Goal: Check status

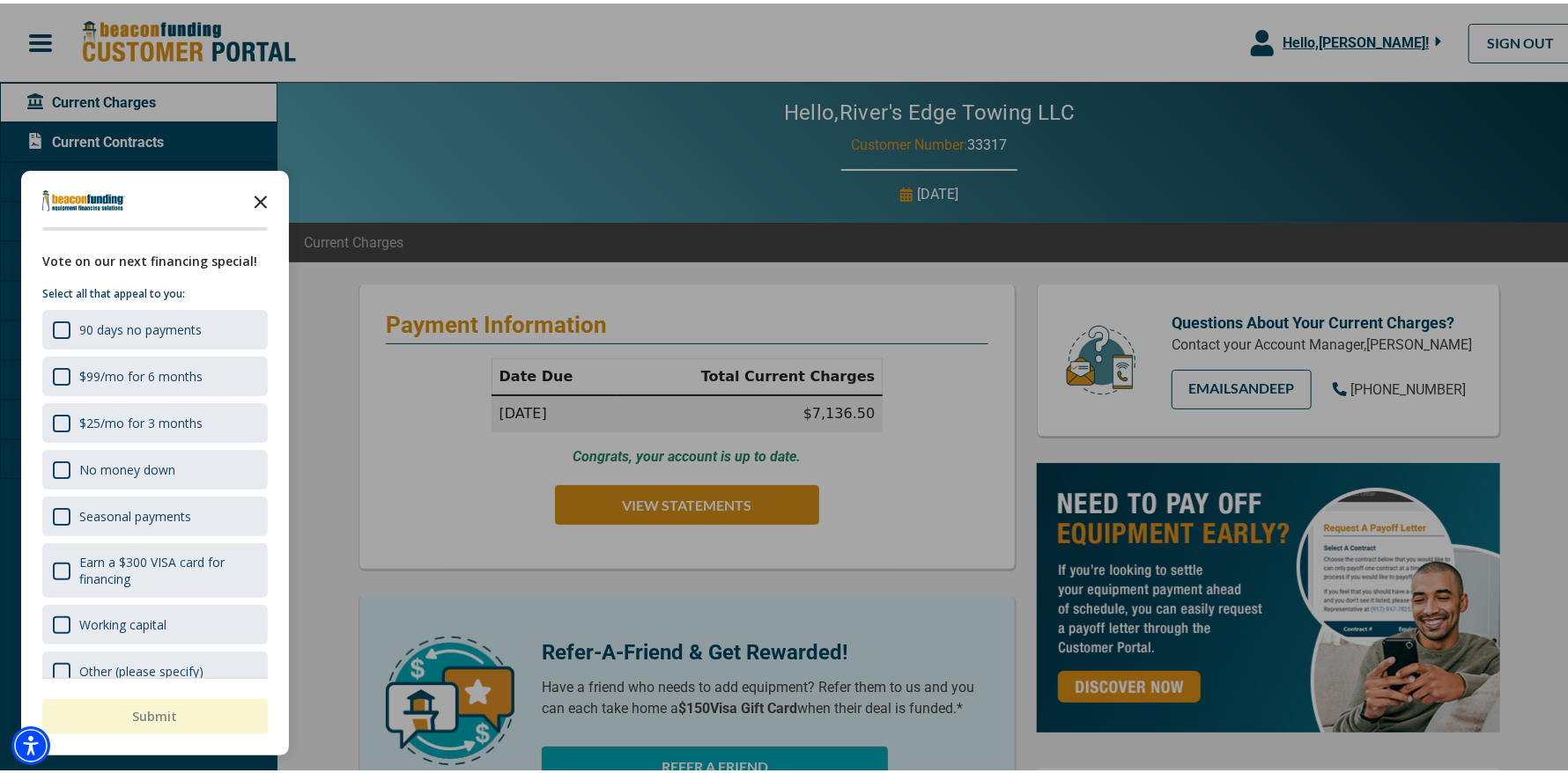
click at [268, 194] on icon "Close the survey" at bounding box center [261, 197] width 35 height 35
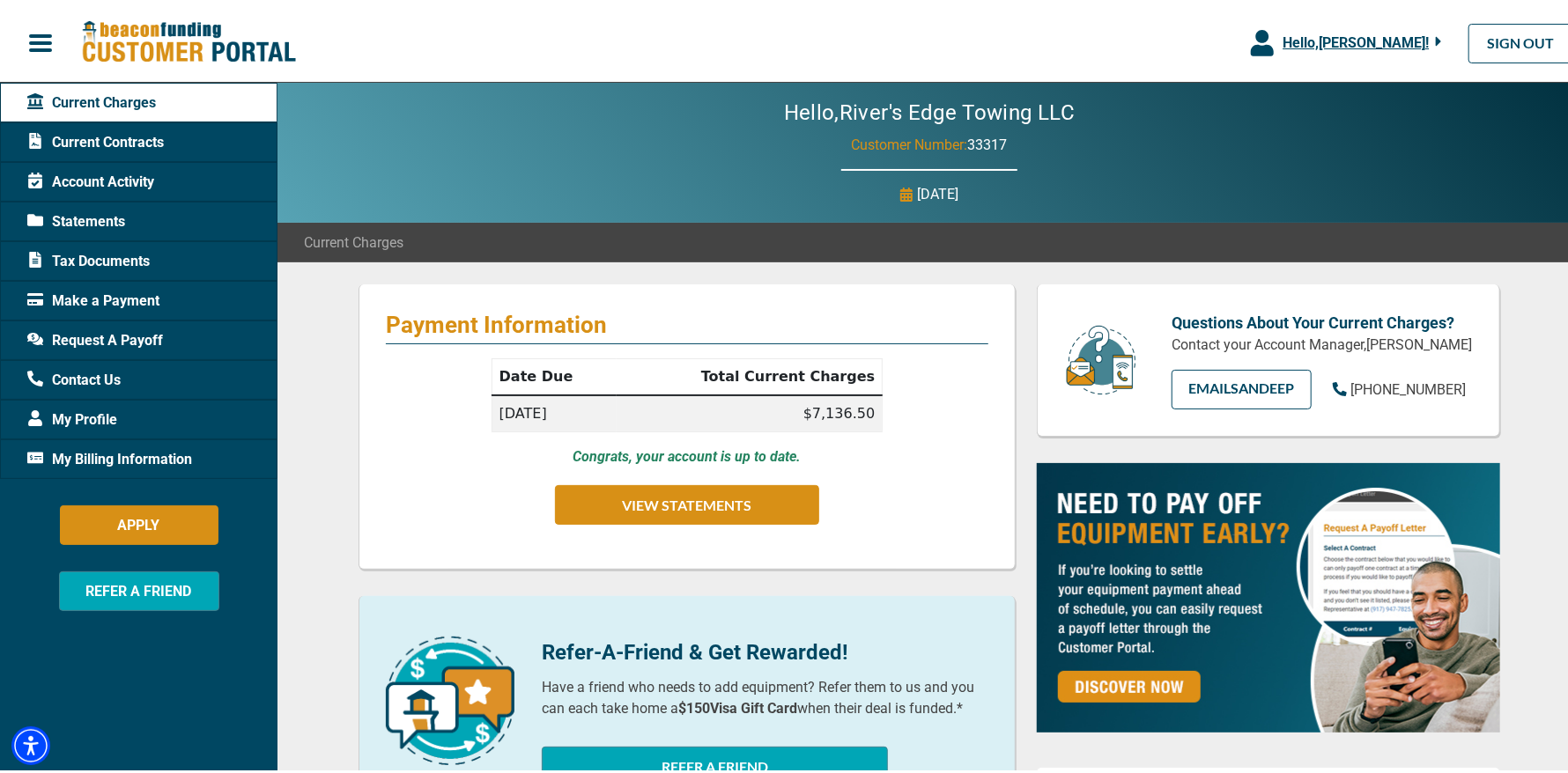
click at [111, 182] on span "Account Activity" at bounding box center [91, 179] width 127 height 21
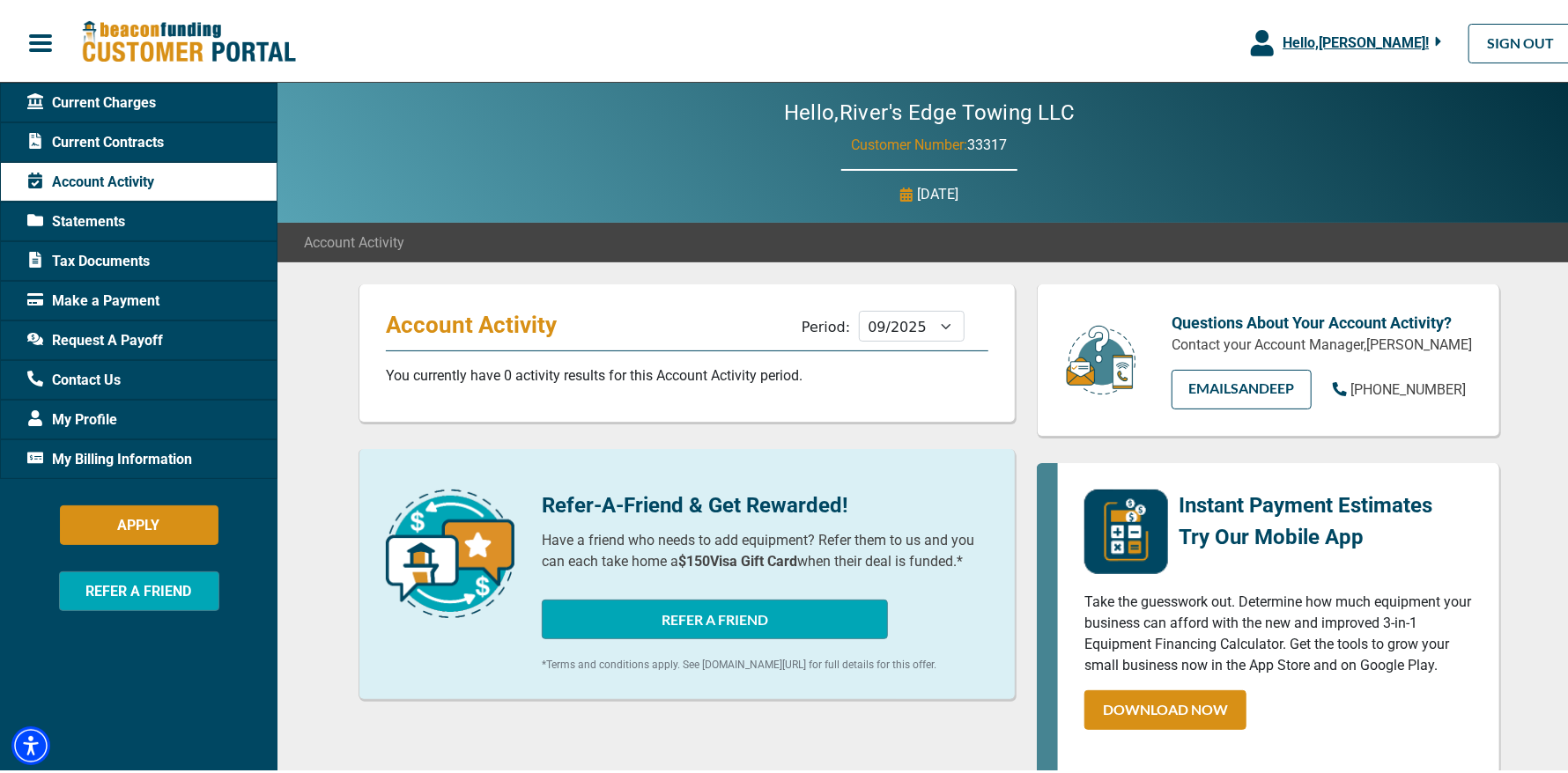
click at [98, 124] on div "Current Contracts" at bounding box center [138, 138] width 278 height 40
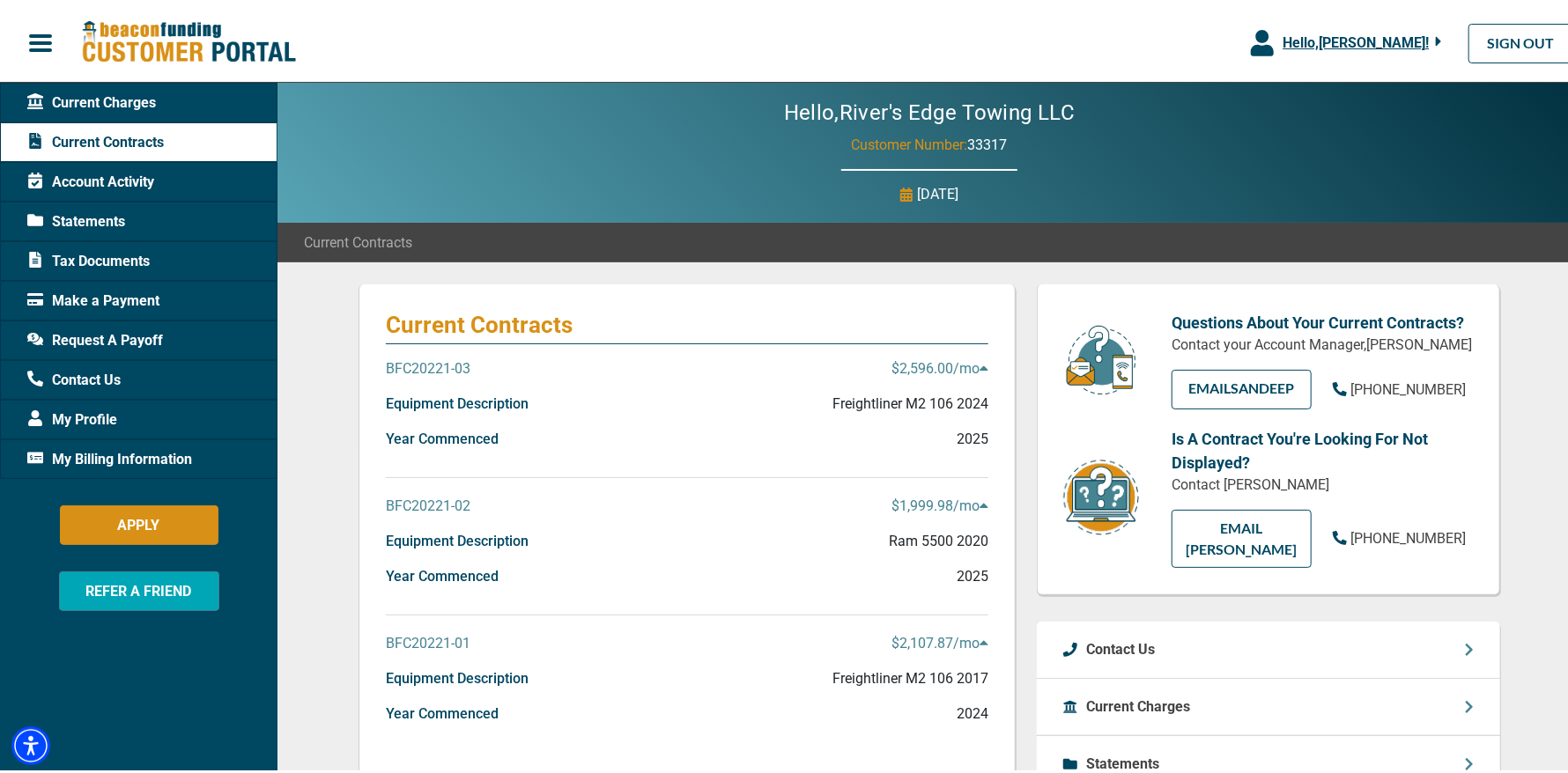
click at [439, 506] on p "BFC20221-02" at bounding box center [429, 503] width 85 height 21
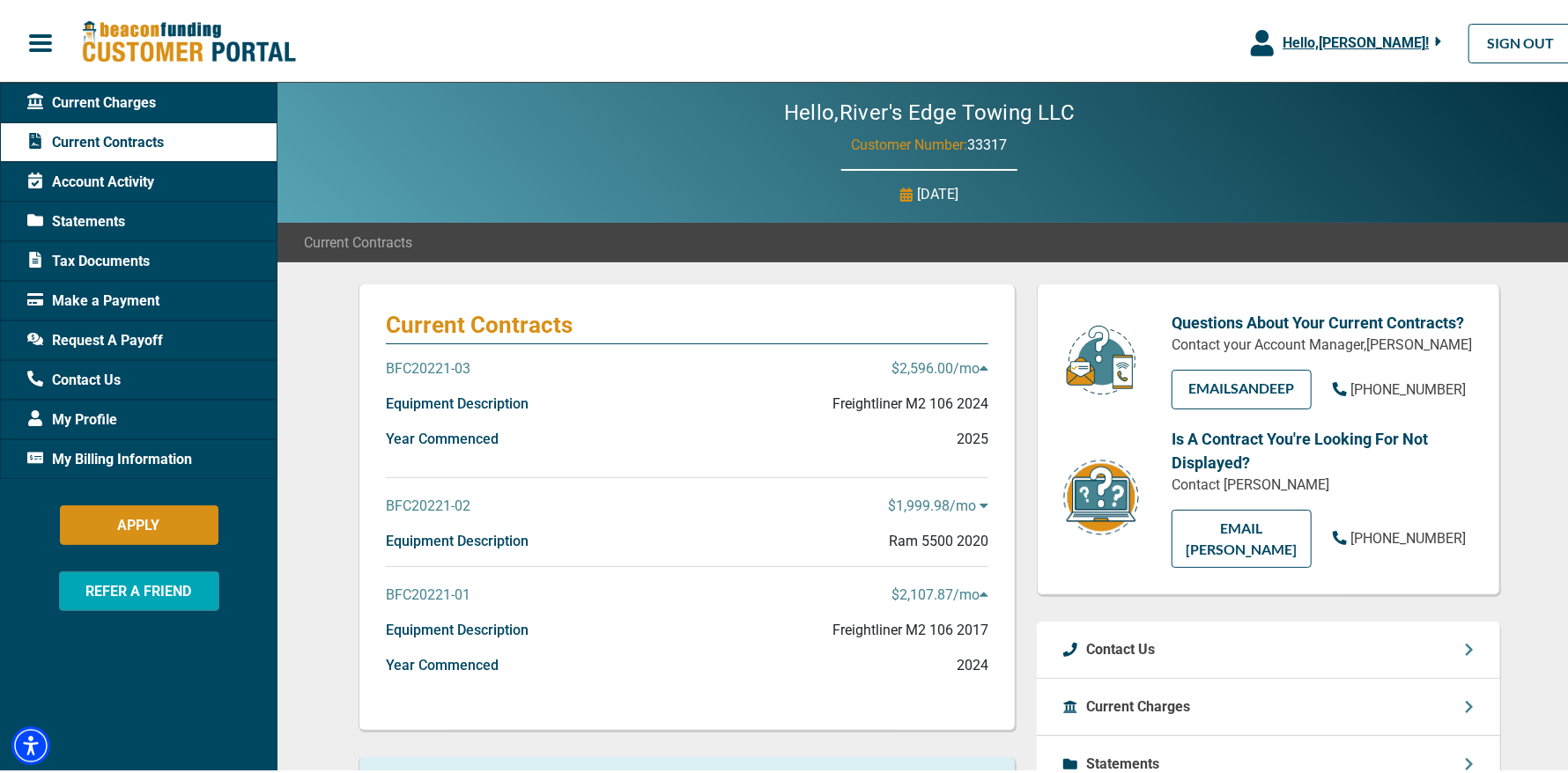
click at [444, 502] on p "BFC20221-02" at bounding box center [429, 503] width 85 height 21
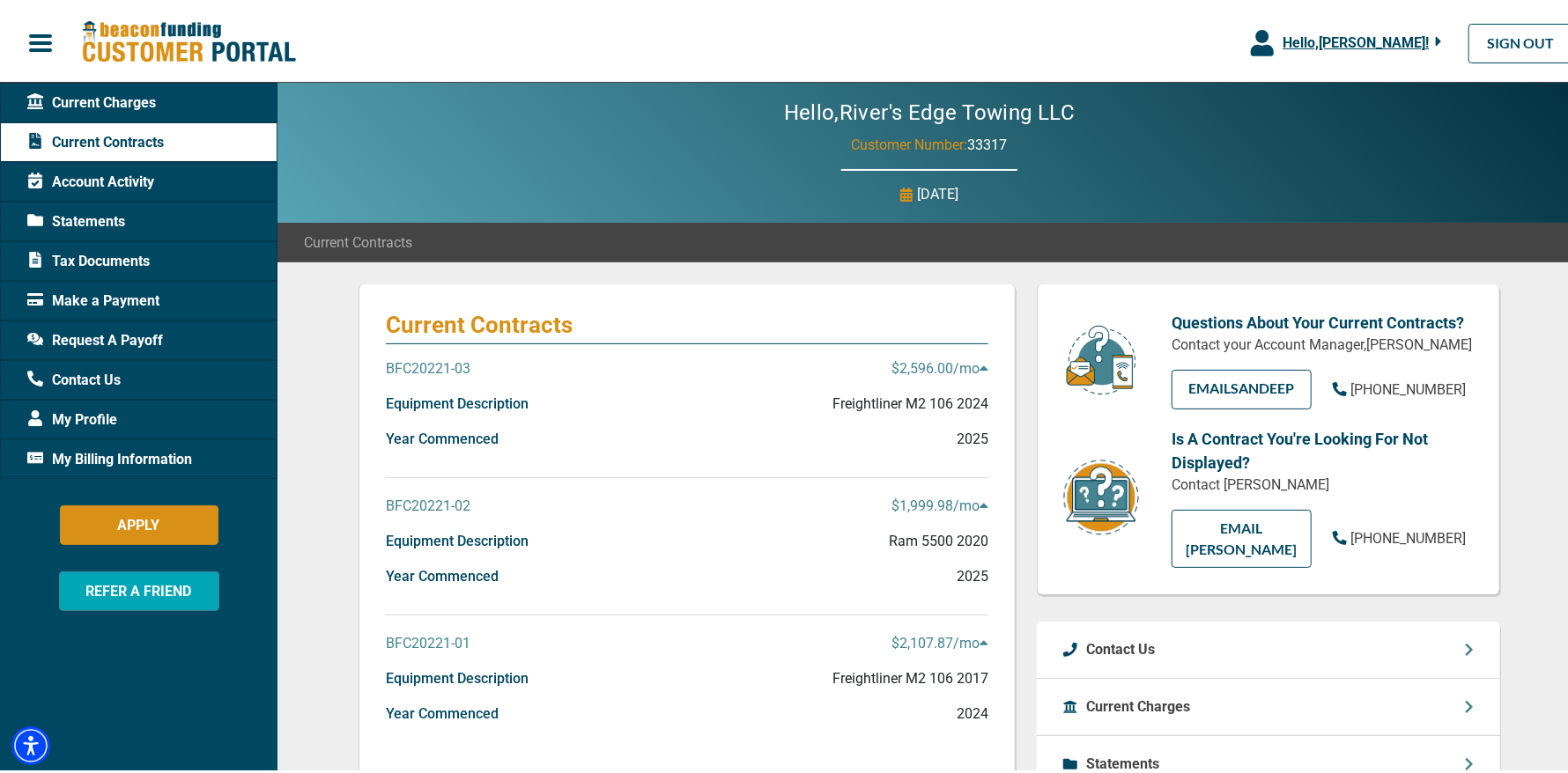
click at [466, 535] on p "Equipment Description" at bounding box center [458, 538] width 143 height 21
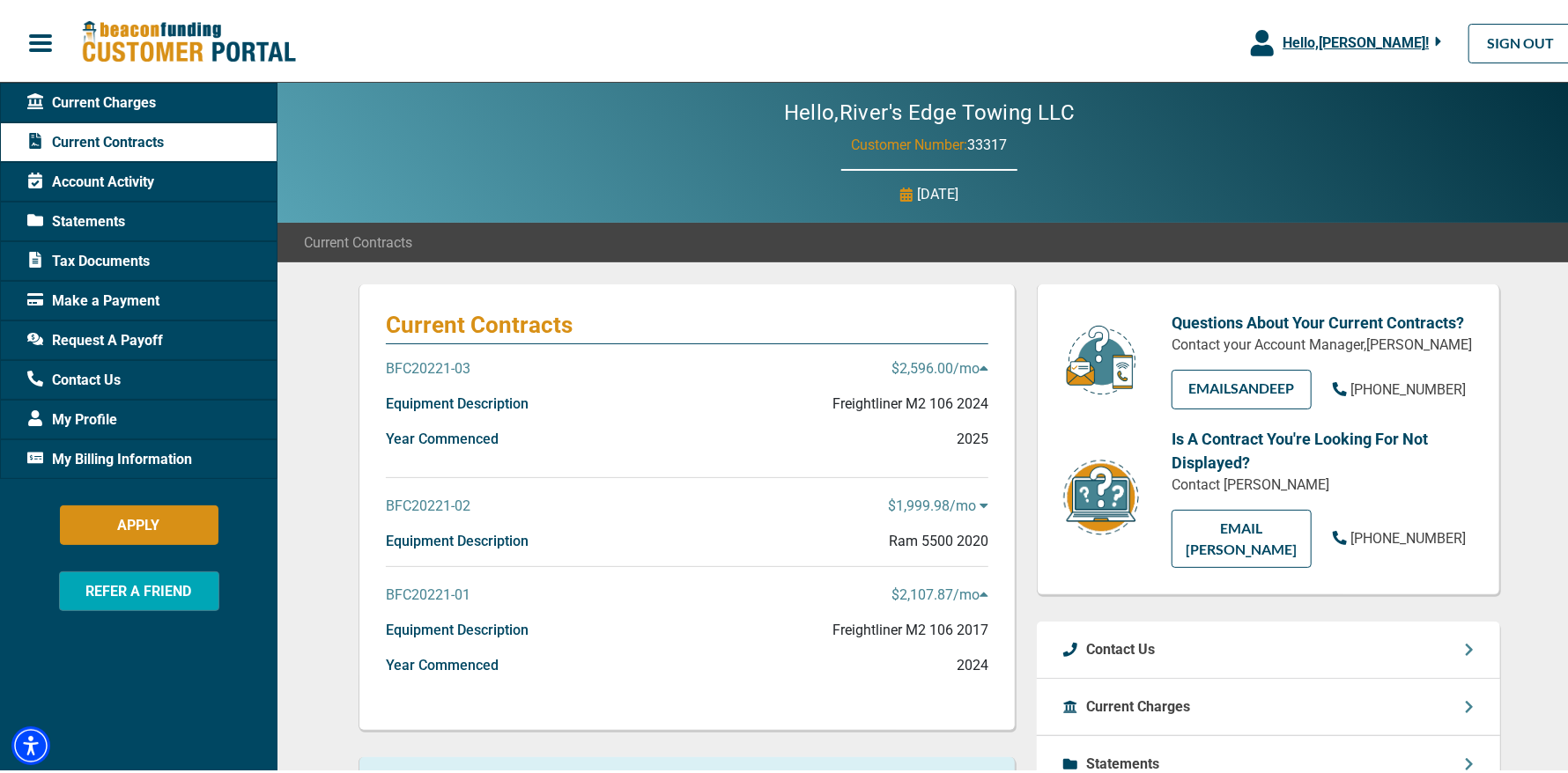
click at [473, 533] on p "Equipment Description" at bounding box center [458, 538] width 143 height 21
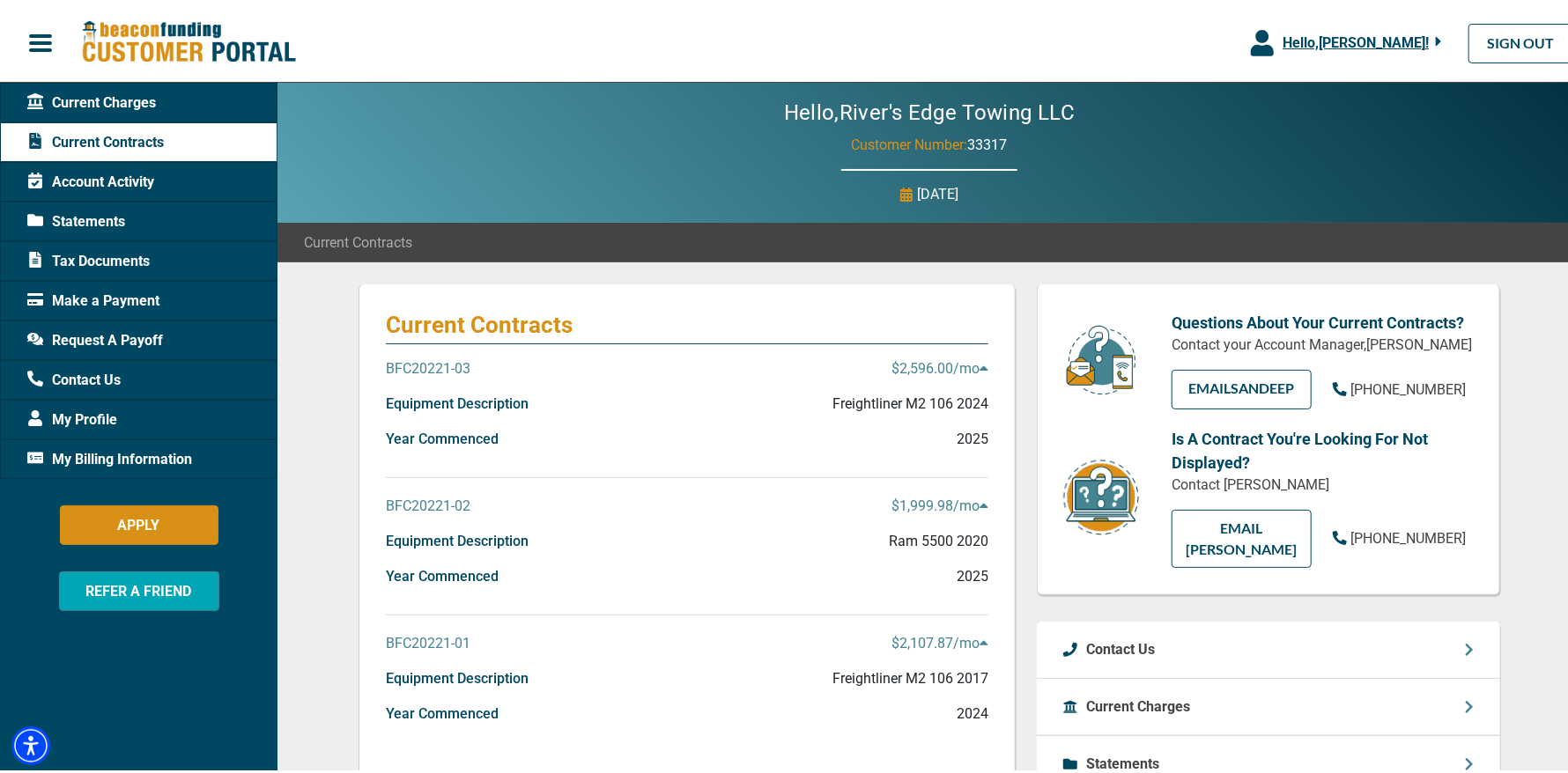
click at [929, 502] on p "$1,999.98 /mo" at bounding box center [940, 503] width 97 height 21
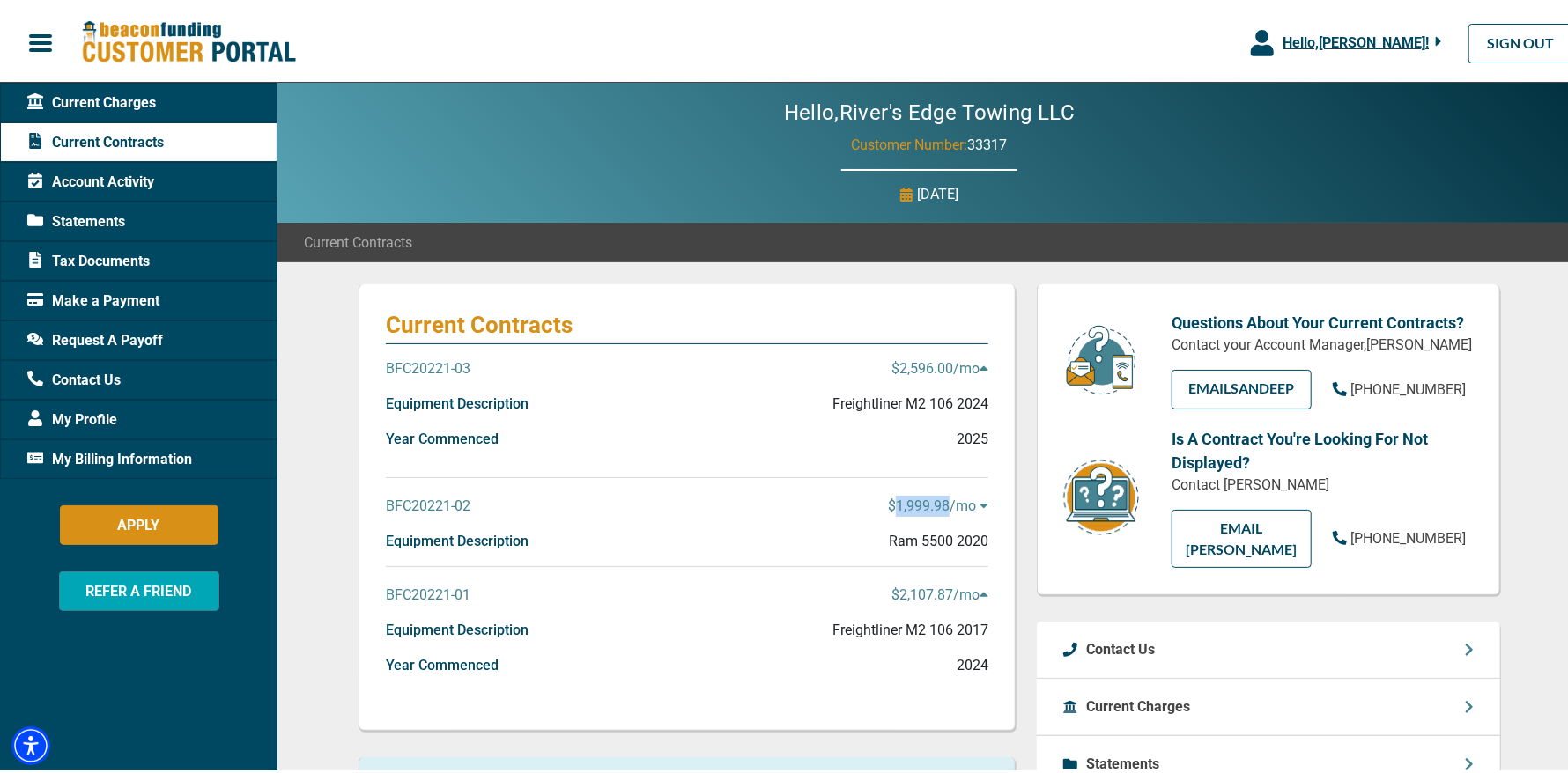
click at [929, 502] on p "$1,999.98 /mo" at bounding box center [938, 503] width 101 height 21
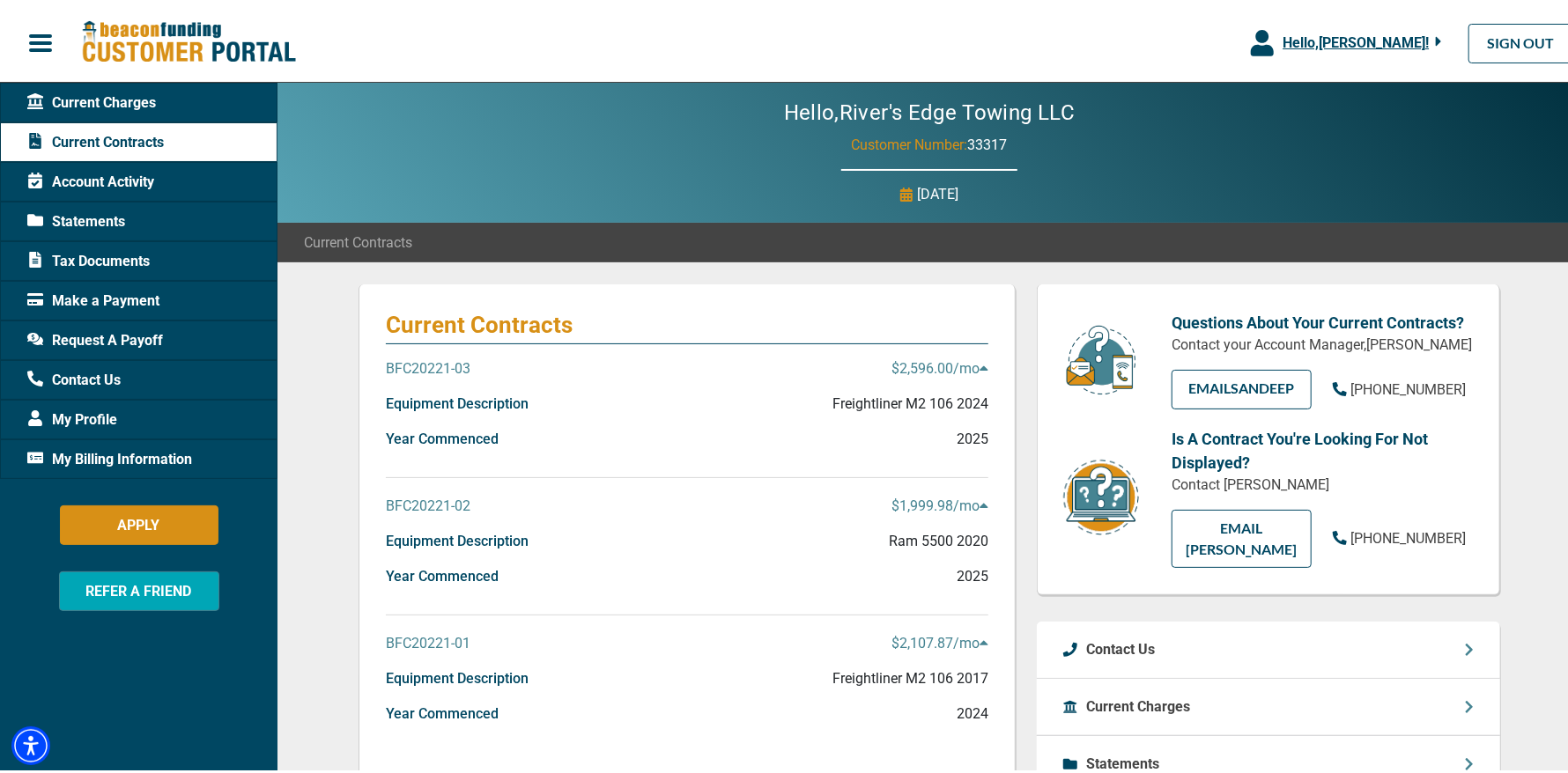
click at [415, 499] on p "BFC20221-02" at bounding box center [429, 503] width 85 height 21
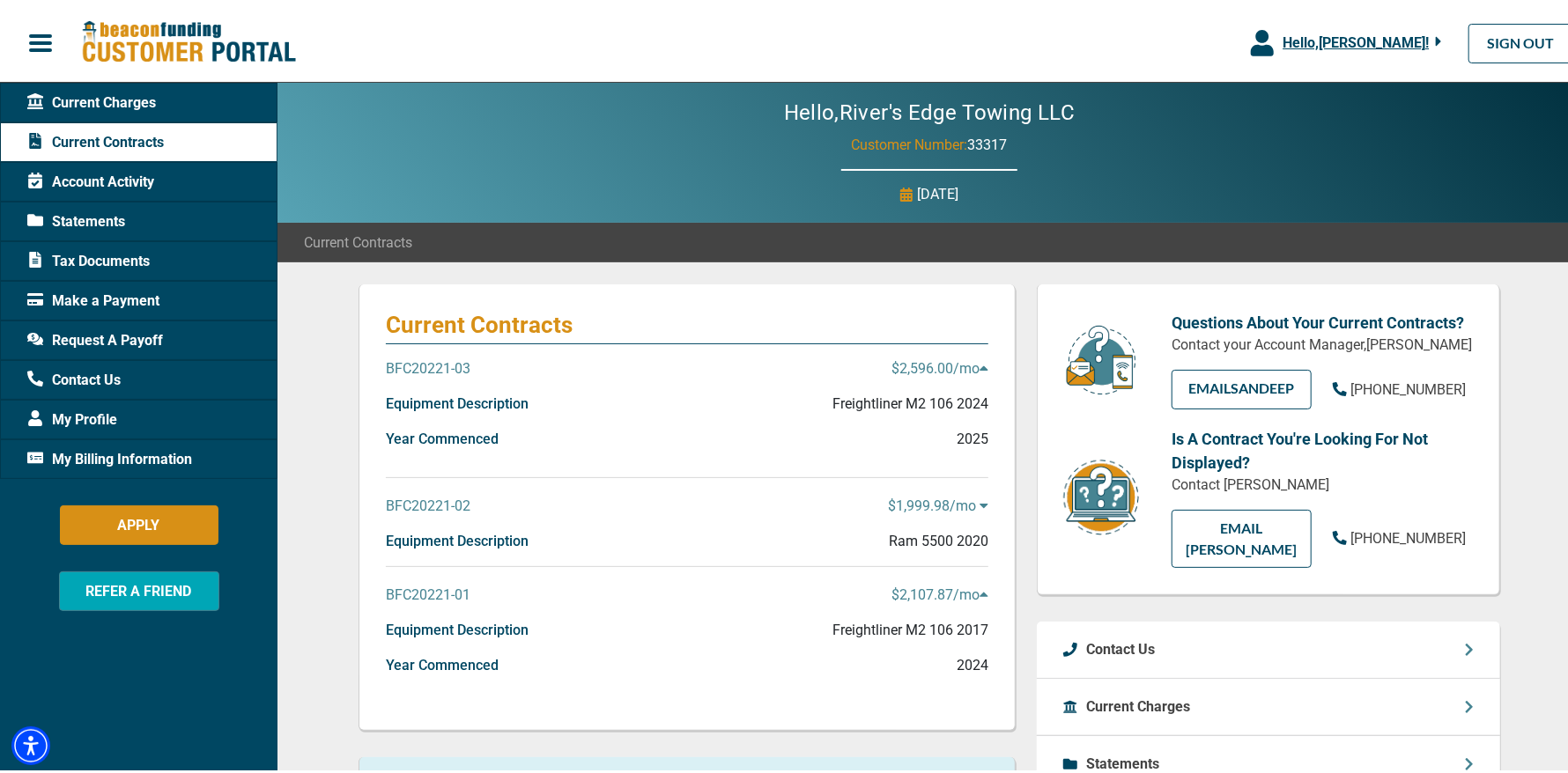
click at [416, 499] on p "BFC20221-02" at bounding box center [429, 503] width 85 height 21
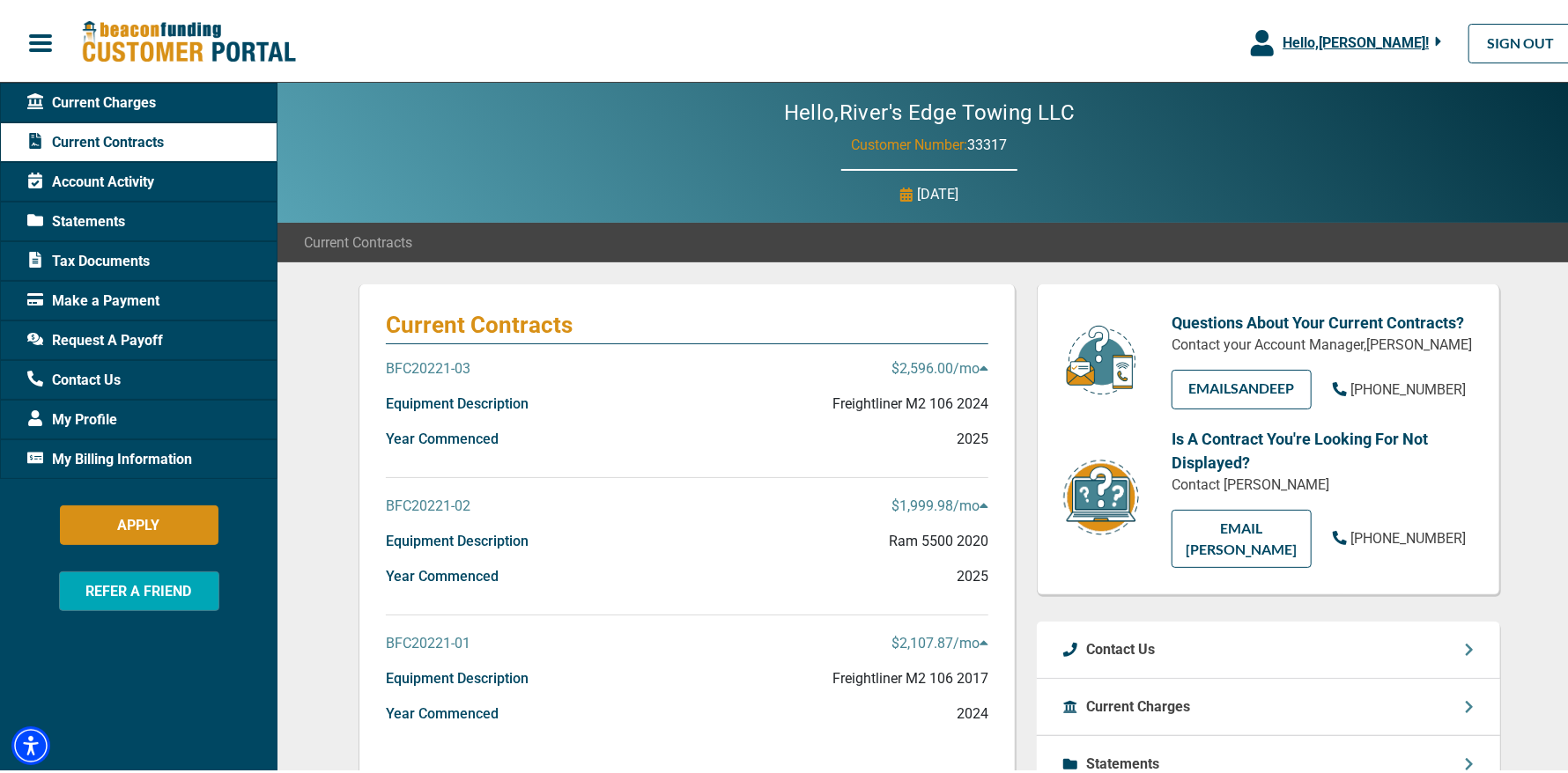
drag, startPoint x: 93, startPoint y: 211, endPoint x: 63, endPoint y: 215, distance: 30.3
click at [63, 215] on span "Statements" at bounding box center [76, 219] width 98 height 21
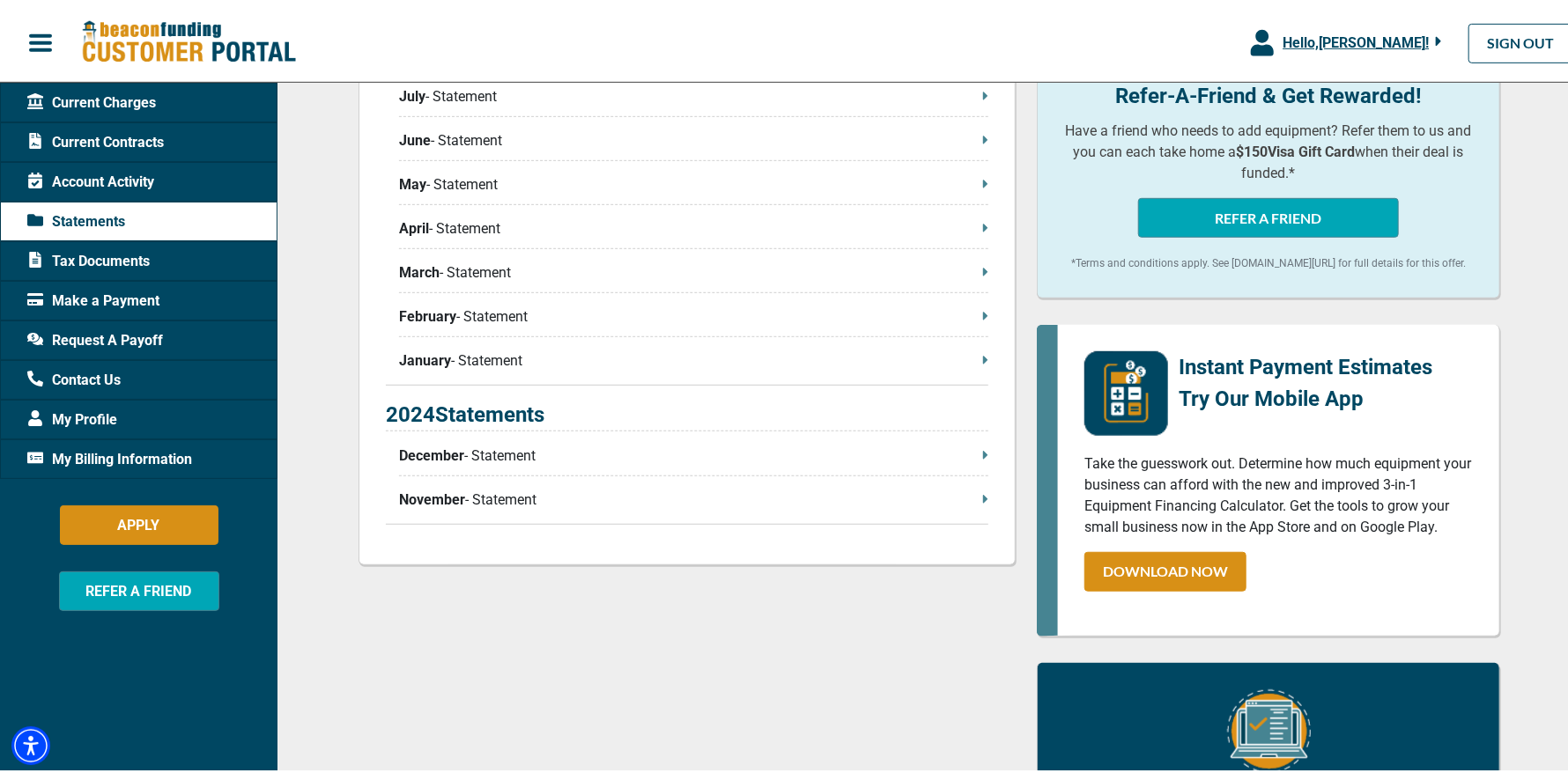
scroll to position [615, 0]
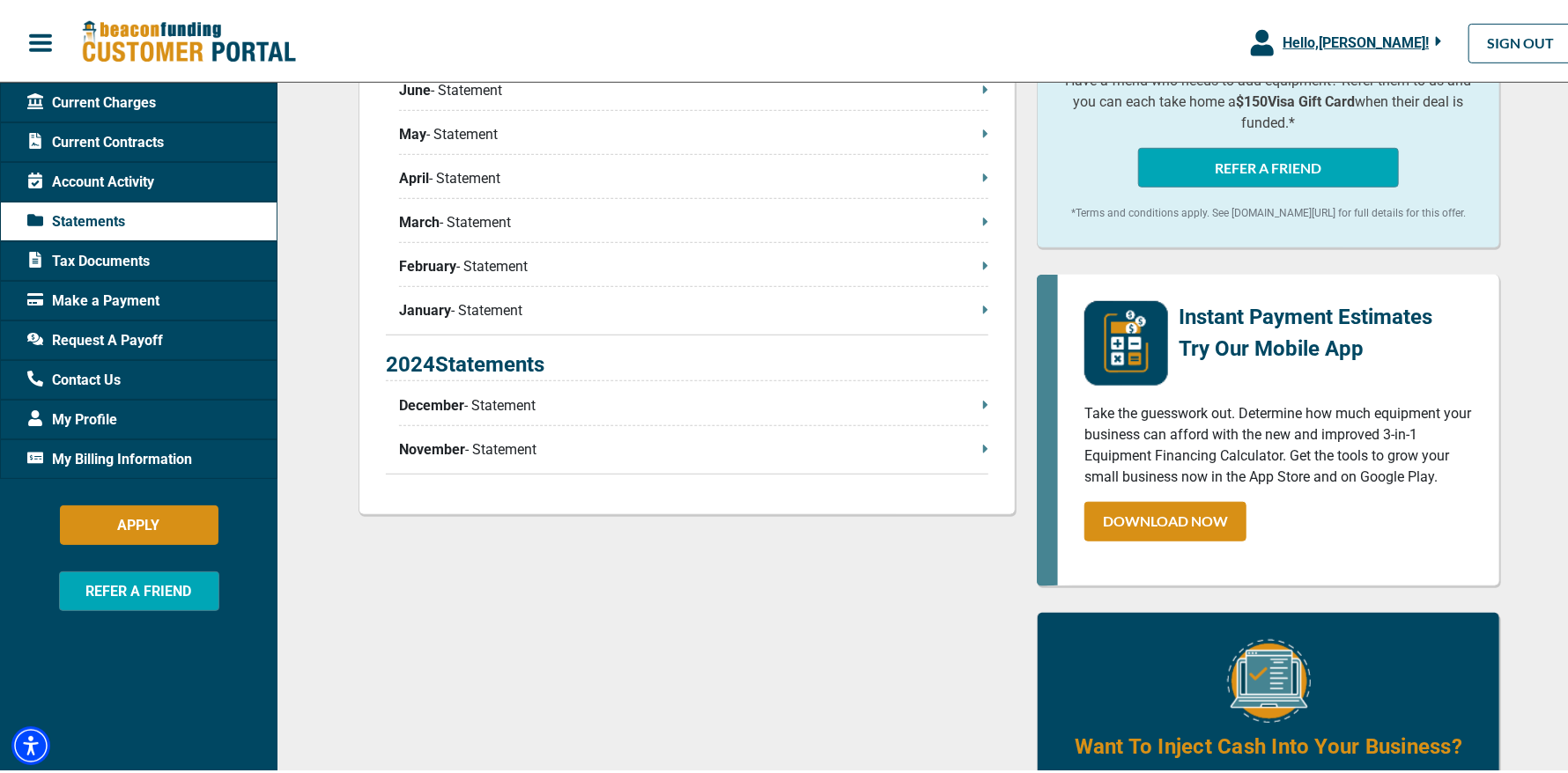
click at [535, 443] on p "November - Statement" at bounding box center [694, 447] width 589 height 21
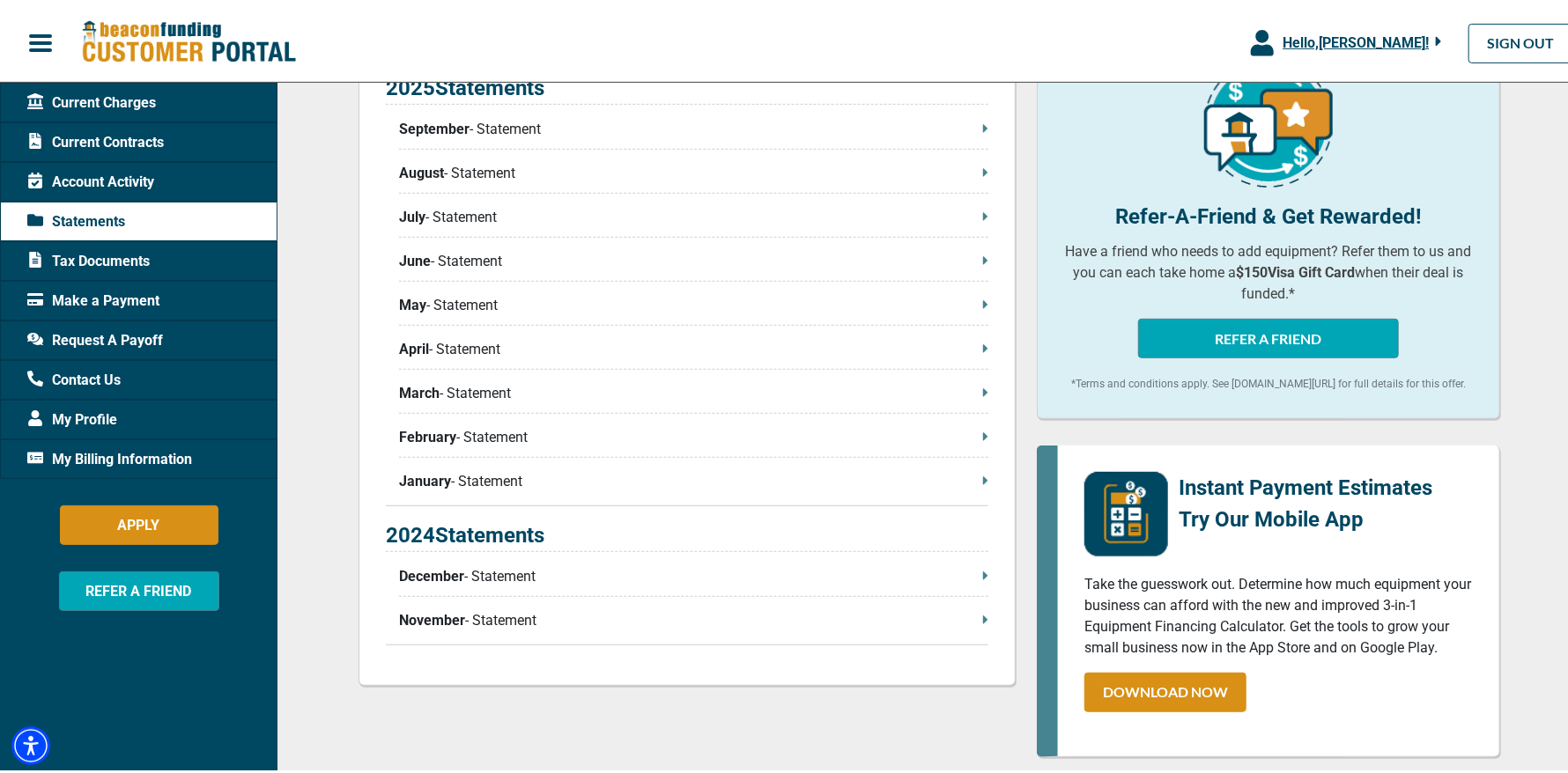
scroll to position [440, 0]
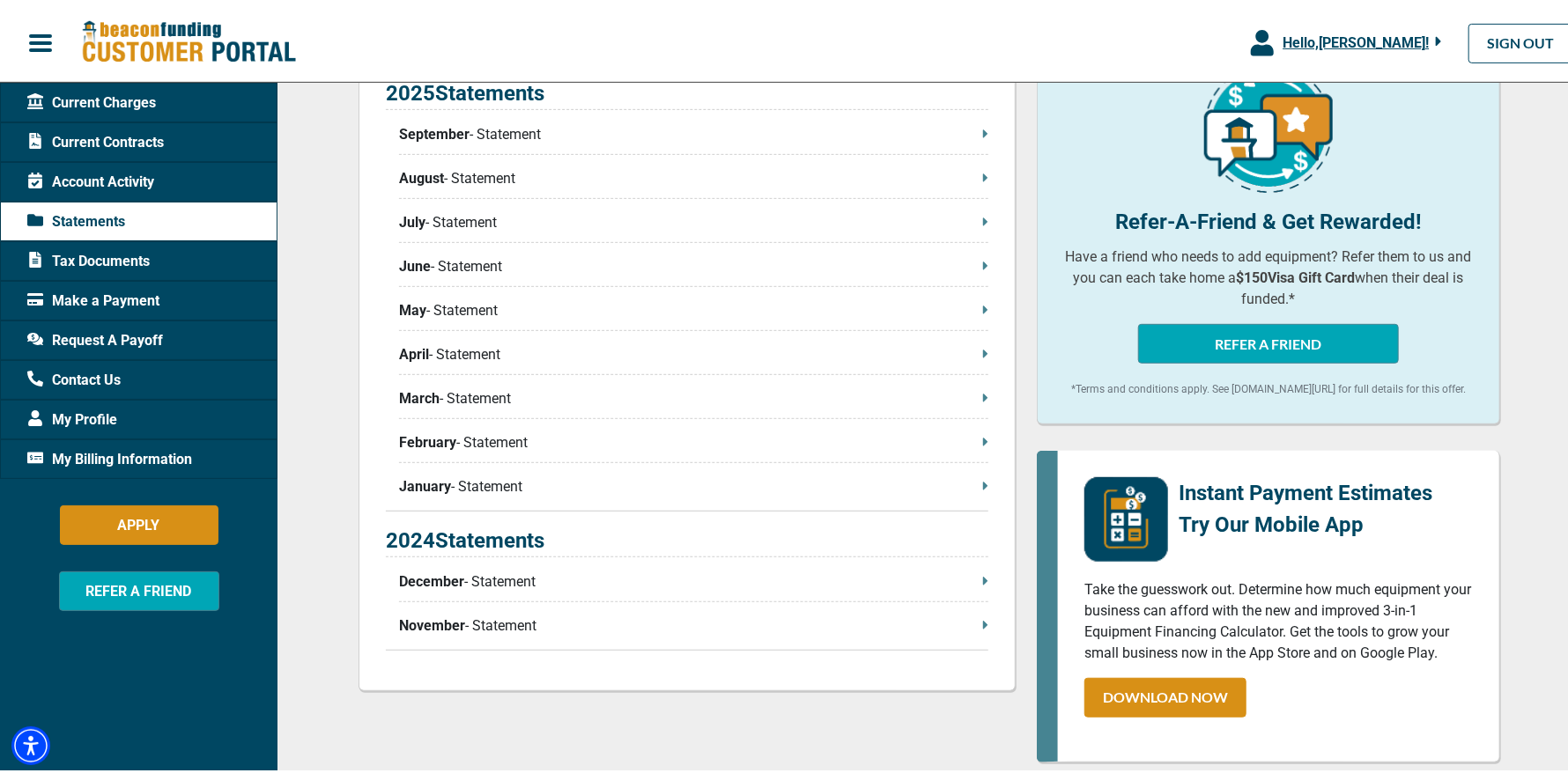
click at [129, 140] on span "Current Contracts" at bounding box center [95, 139] width 137 height 21
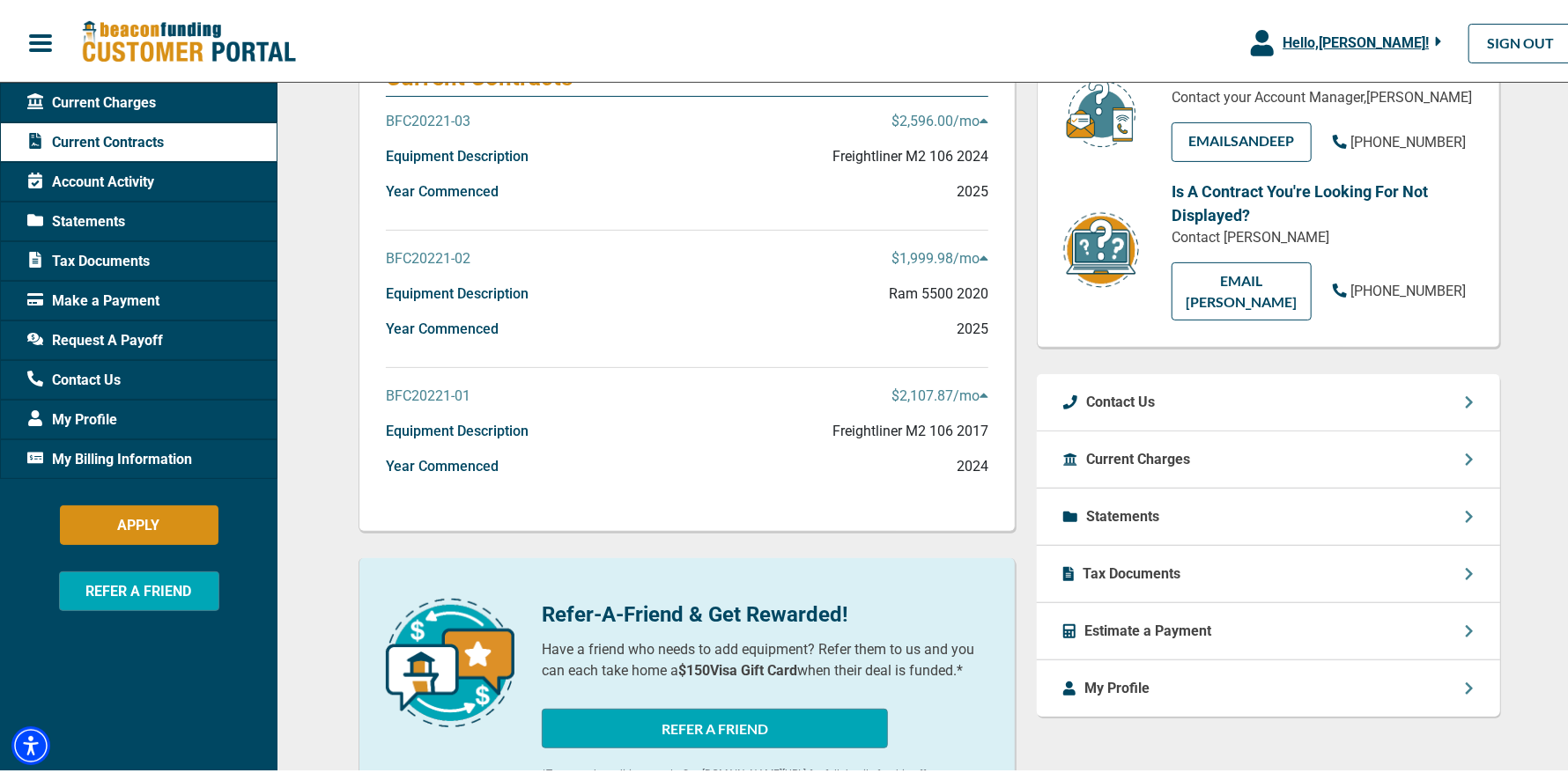
scroll to position [440, 0]
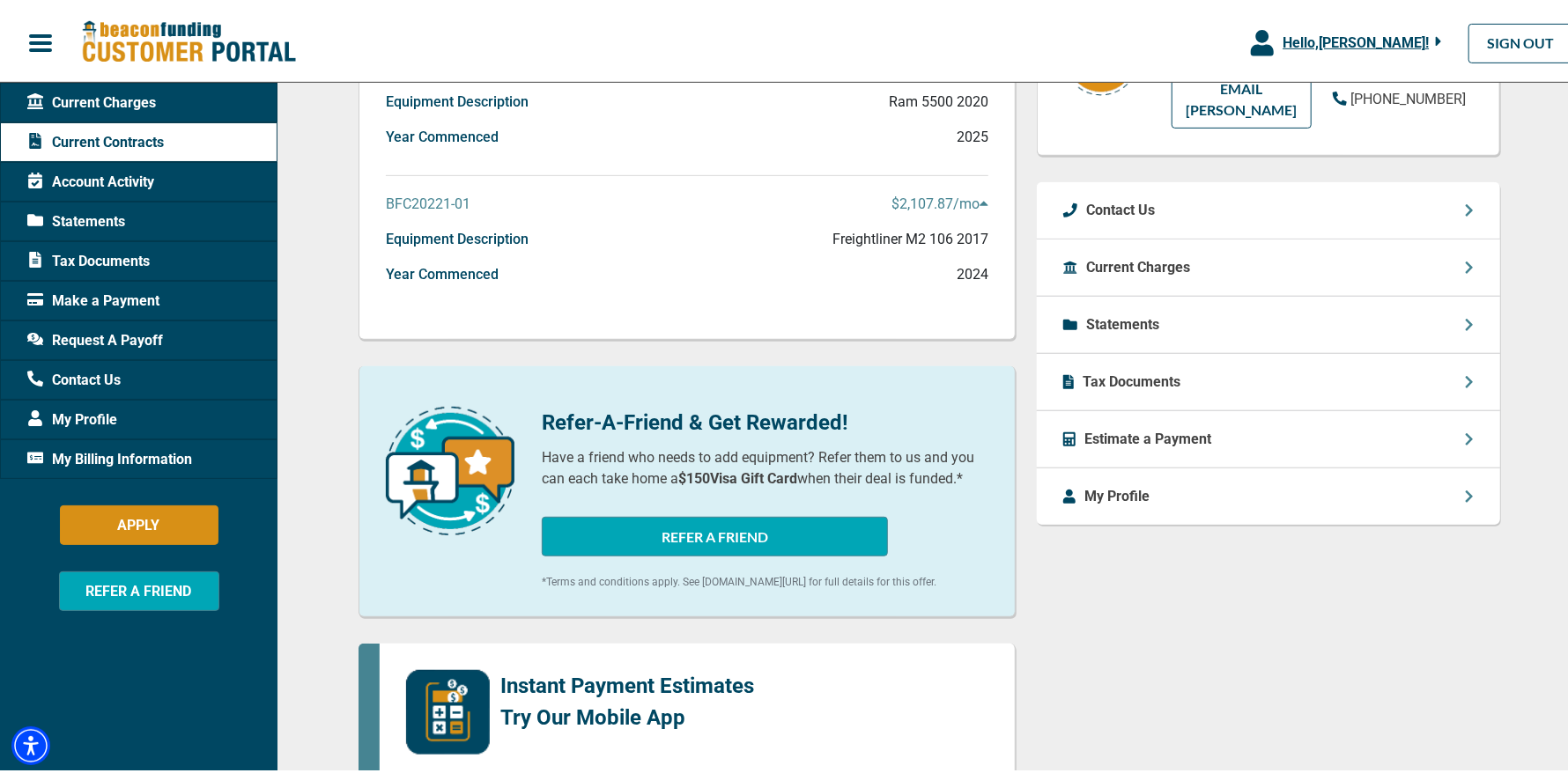
click at [434, 193] on p "BFC20221-01" at bounding box center [429, 201] width 85 height 21
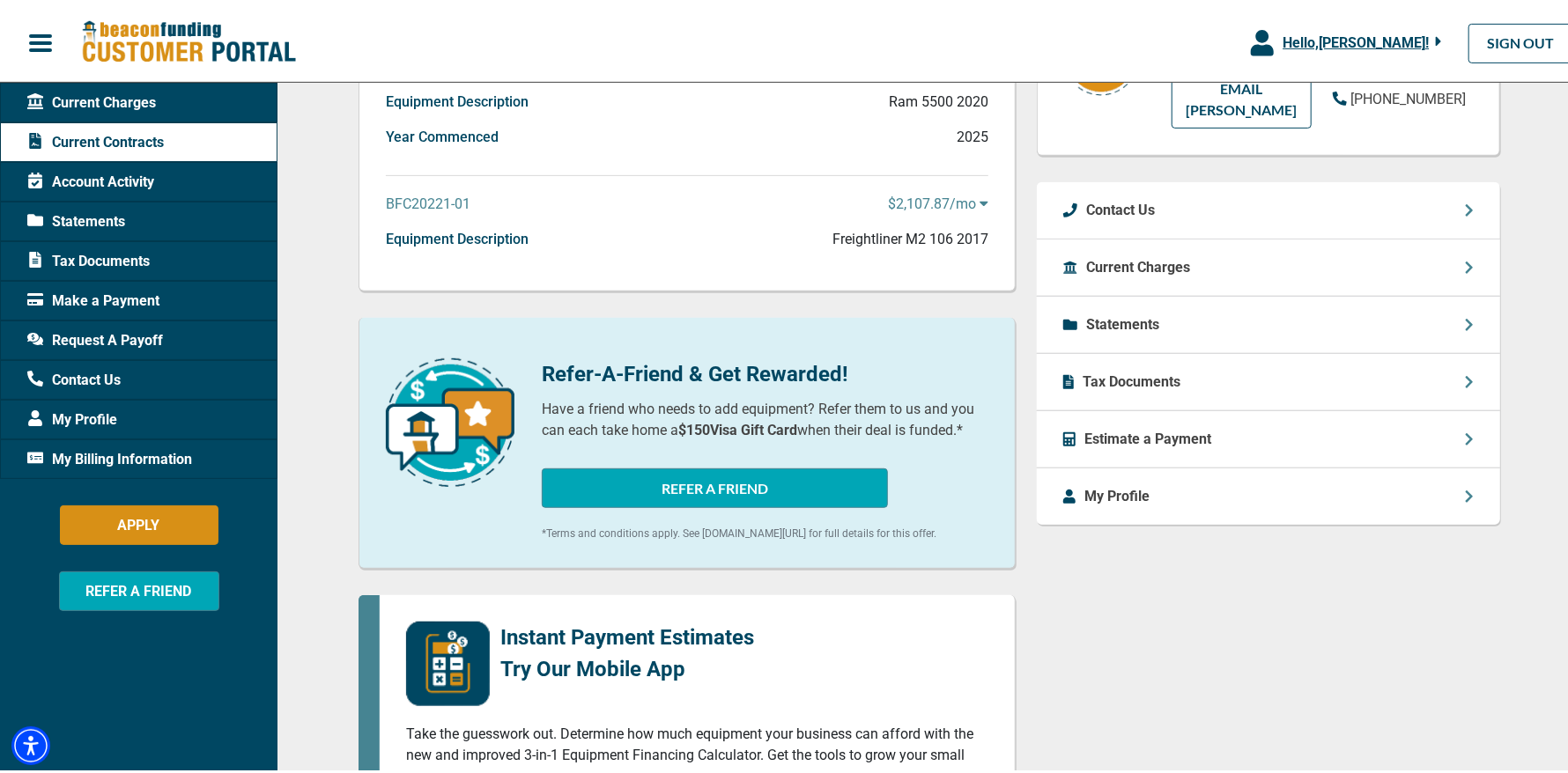
click at [434, 193] on p "BFC20221-01" at bounding box center [429, 201] width 85 height 21
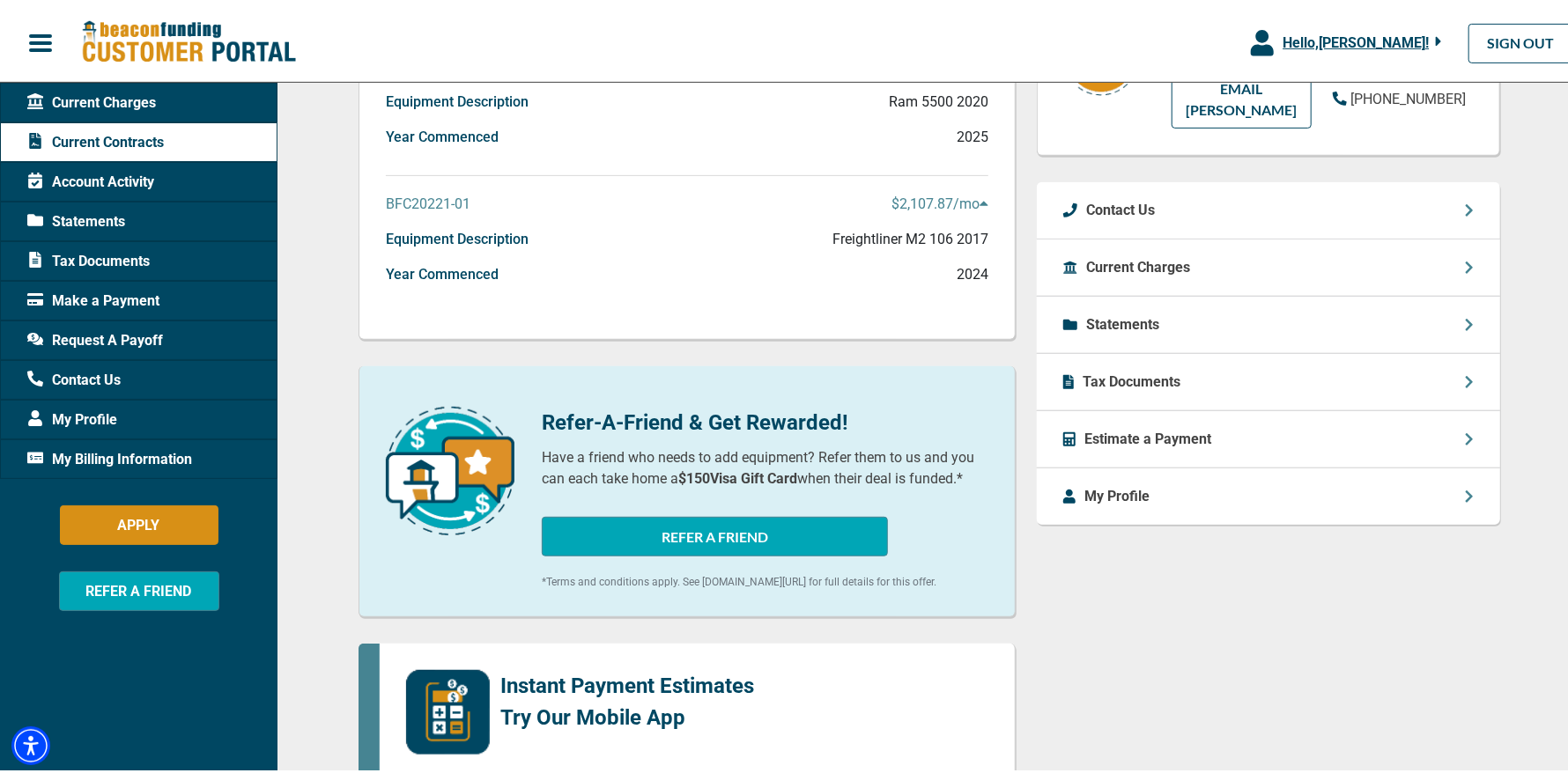
click at [84, 214] on span "Statements" at bounding box center [76, 219] width 98 height 21
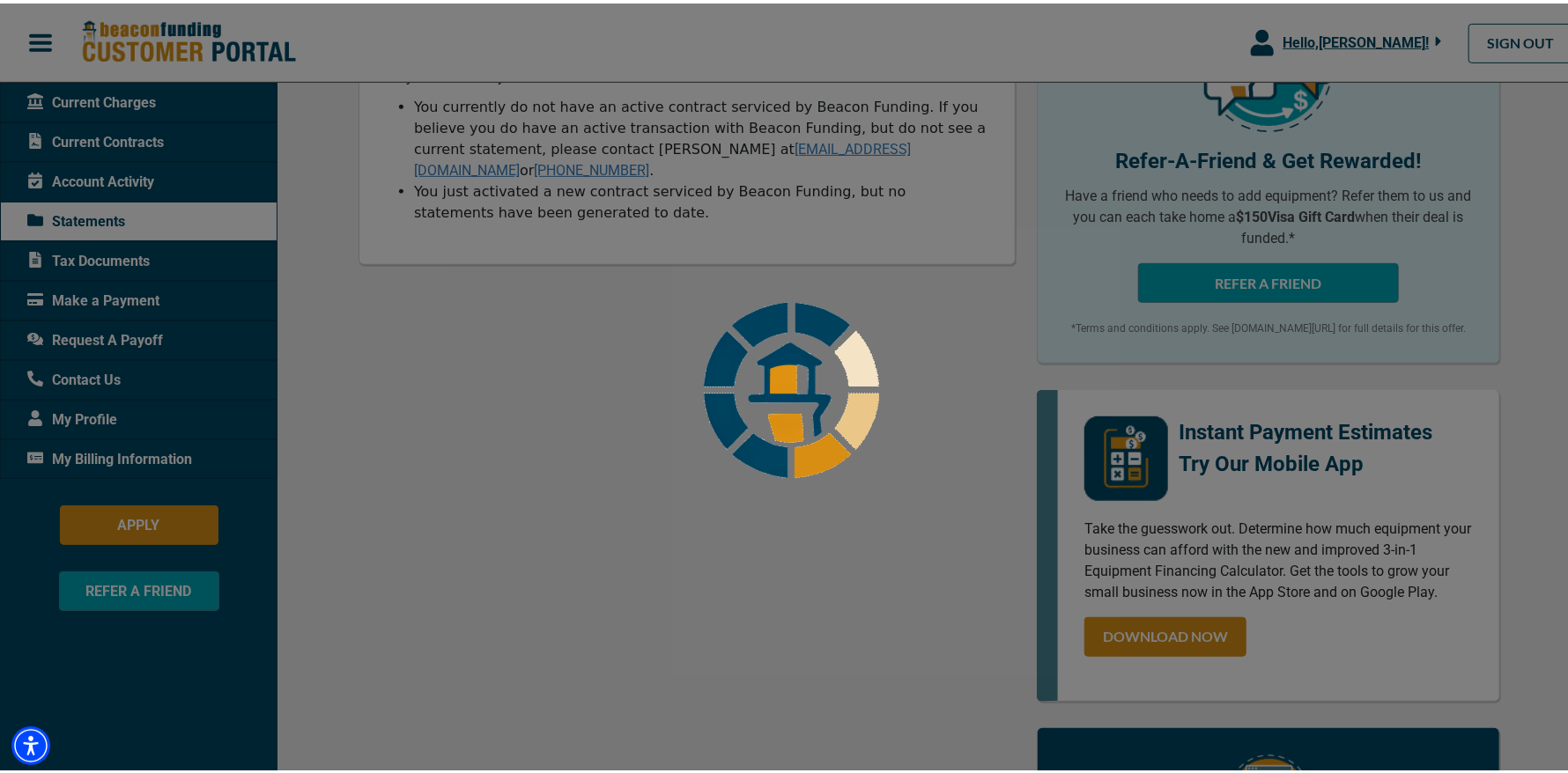
scroll to position [528, 0]
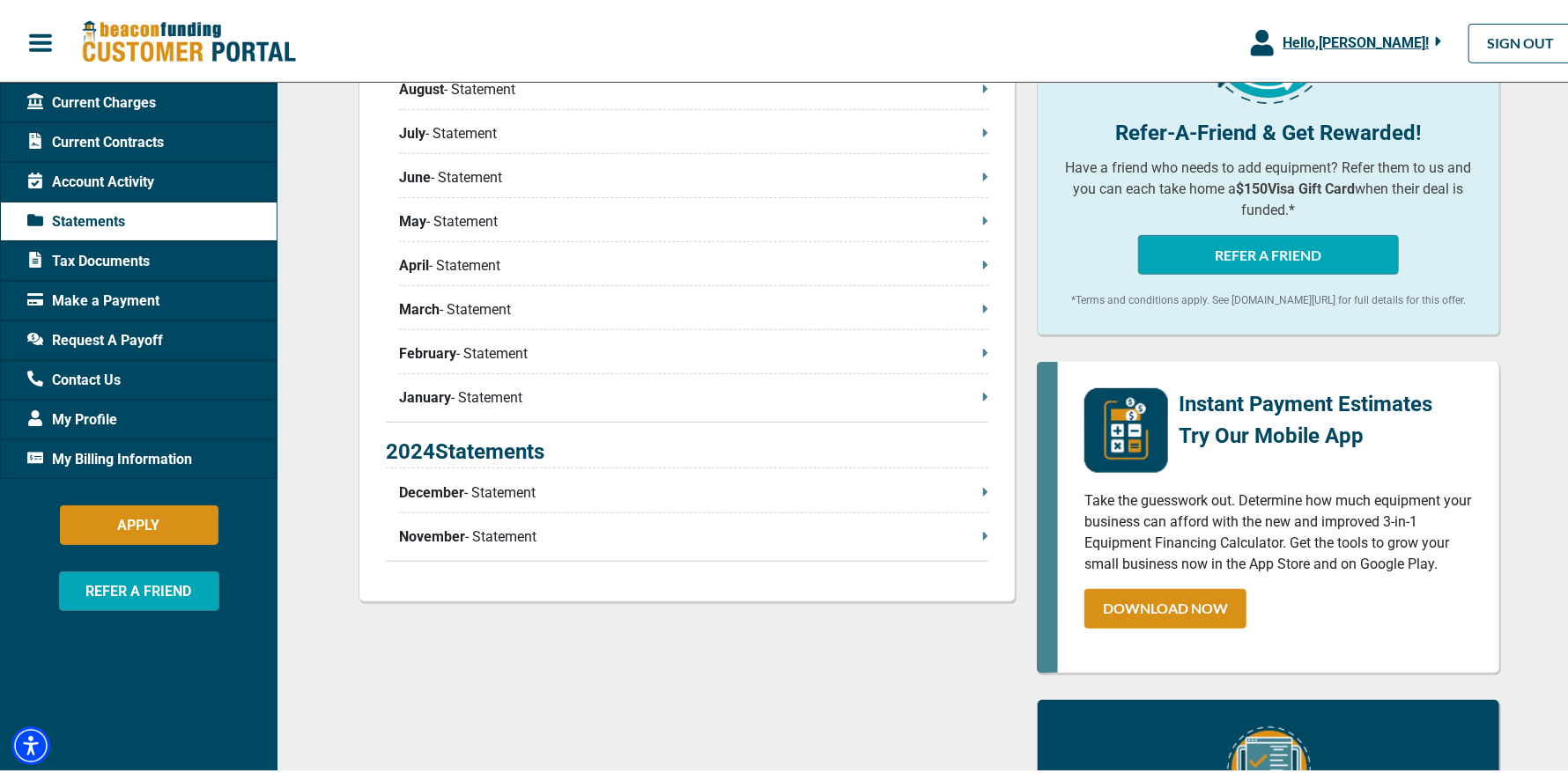
click at [541, 398] on p "January - Statement" at bounding box center [694, 395] width 589 height 21
click at [467, 254] on p "April - Statement" at bounding box center [694, 263] width 589 height 21
